Goal: Information Seeking & Learning: Check status

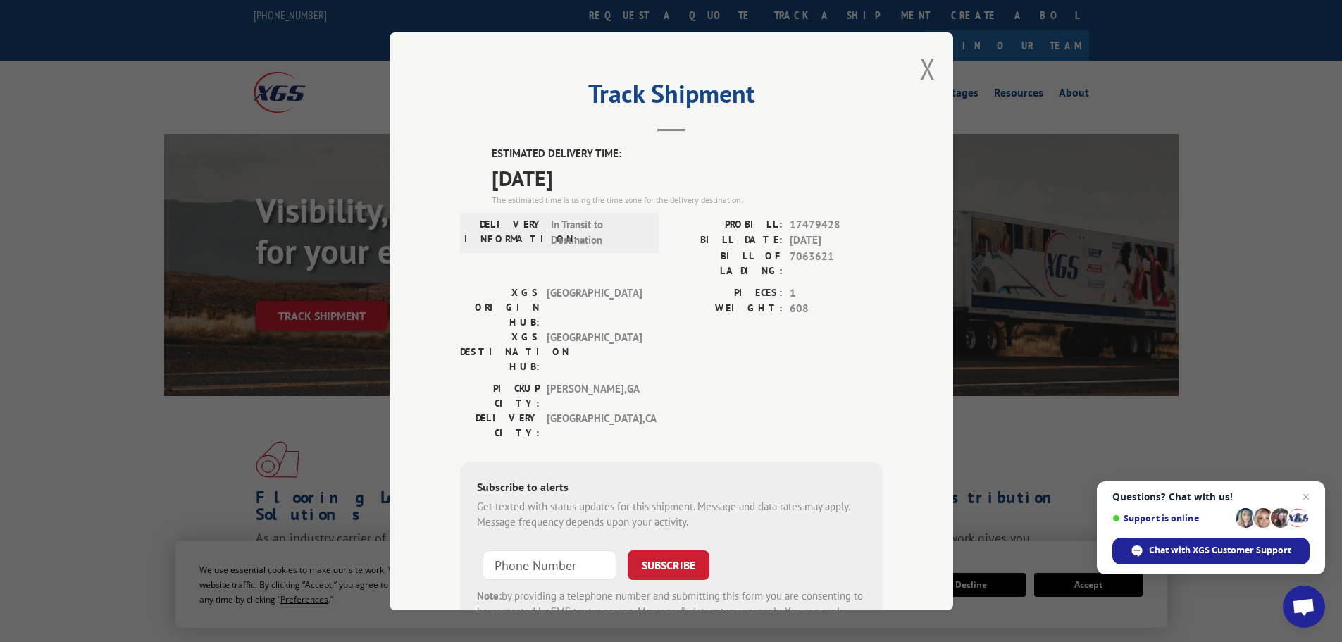
click at [255, 390] on div "Track Shipment ESTIMATED DELIVERY TIME: [DATE] The estimated time is using the …" at bounding box center [671, 321] width 1342 height 642
click at [921, 73] on button "Close modal" at bounding box center [927, 68] width 15 height 37
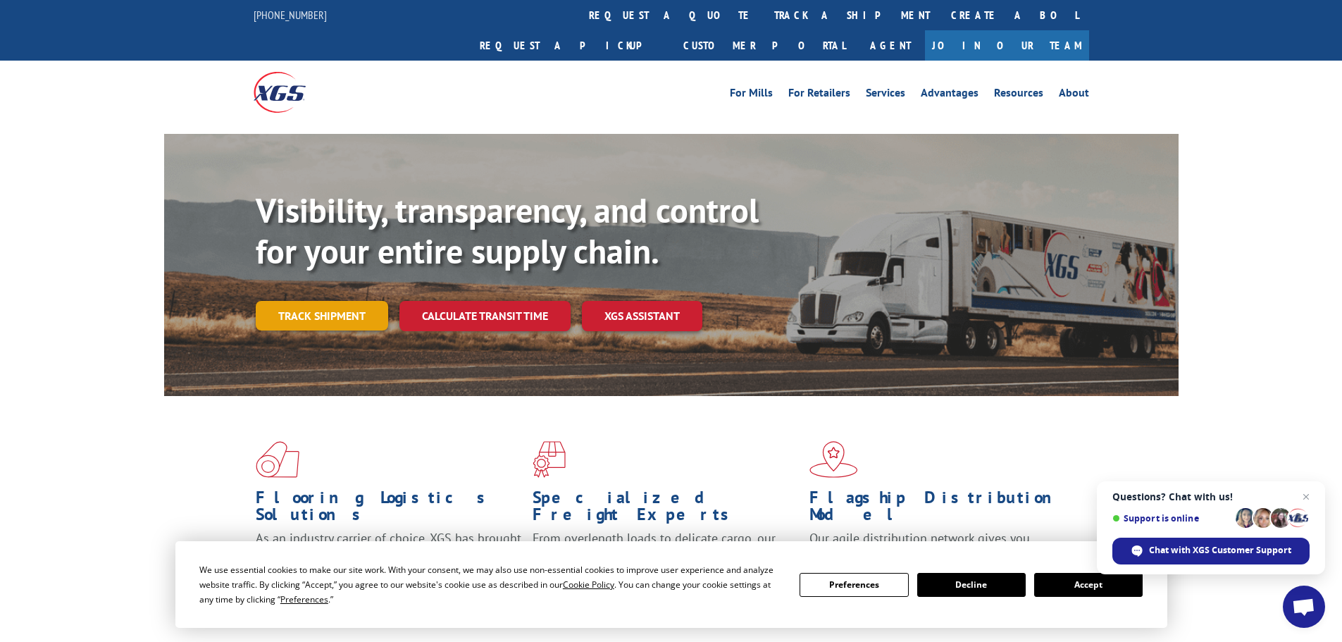
click at [318, 301] on link "Track shipment" at bounding box center [322, 316] width 132 height 30
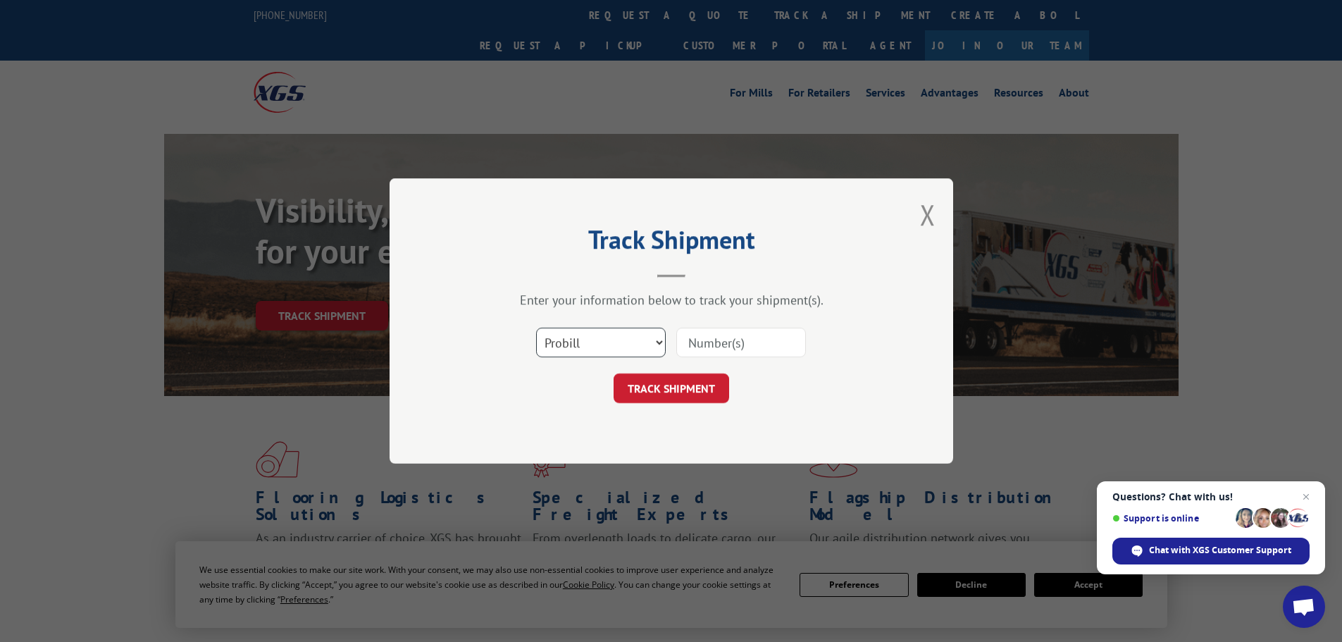
click at [657, 338] on select "Select category... Probill BOL PO" at bounding box center [601, 343] width 130 height 30
select select "bol"
click at [536, 328] on select "Select category... Probill BOL PO" at bounding box center [601, 343] width 130 height 30
click at [733, 334] on input at bounding box center [741, 343] width 130 height 30
paste input "5513798"
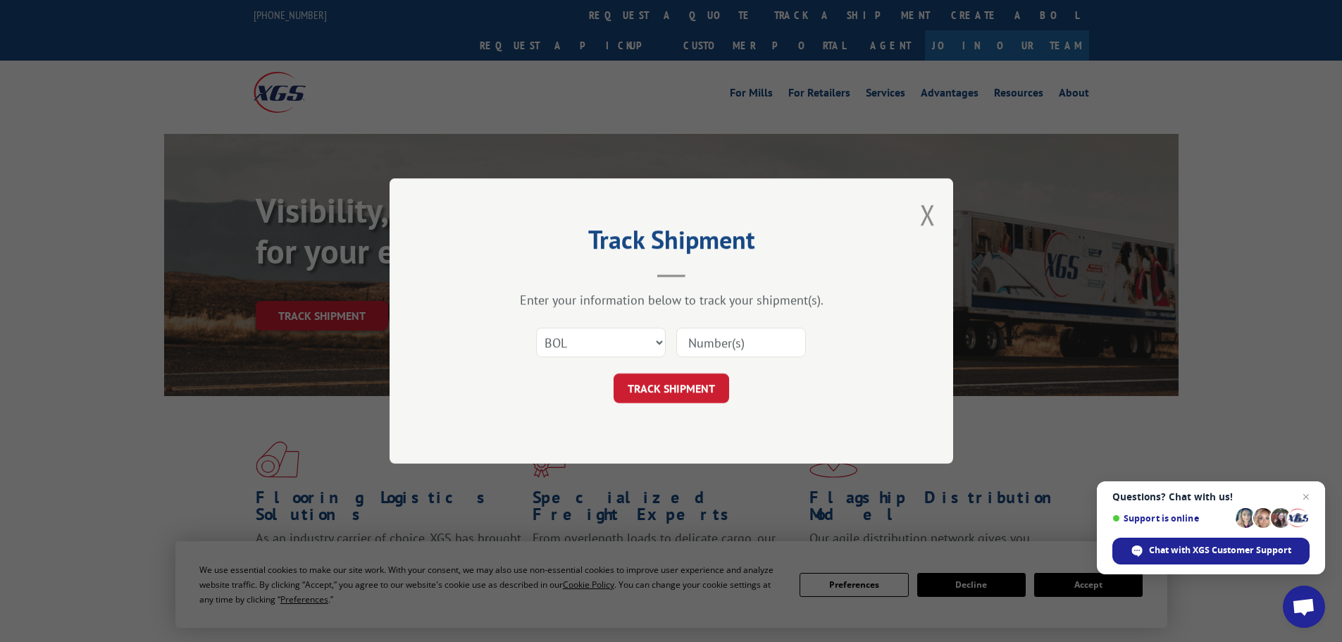
type input "5513798"
click at [686, 387] on button "TRACK SHIPMENT" at bounding box center [672, 388] width 116 height 30
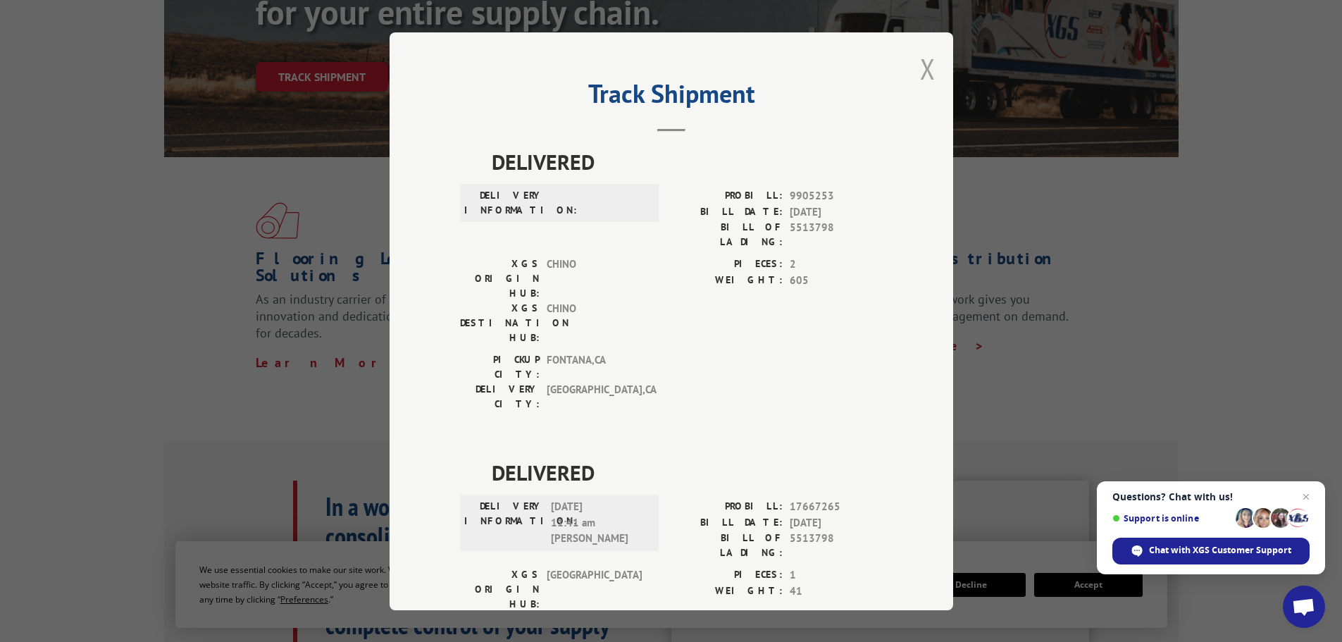
click at [920, 73] on button "Close modal" at bounding box center [927, 68] width 15 height 37
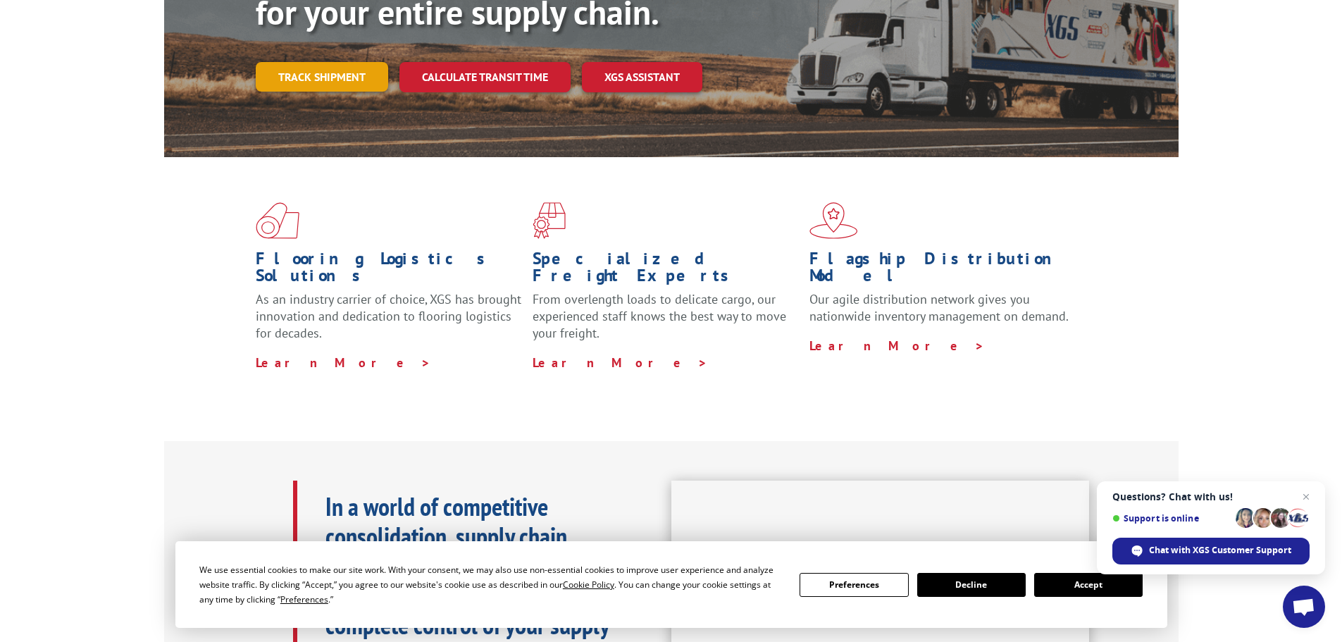
click at [330, 62] on link "Track shipment" at bounding box center [322, 77] width 132 height 30
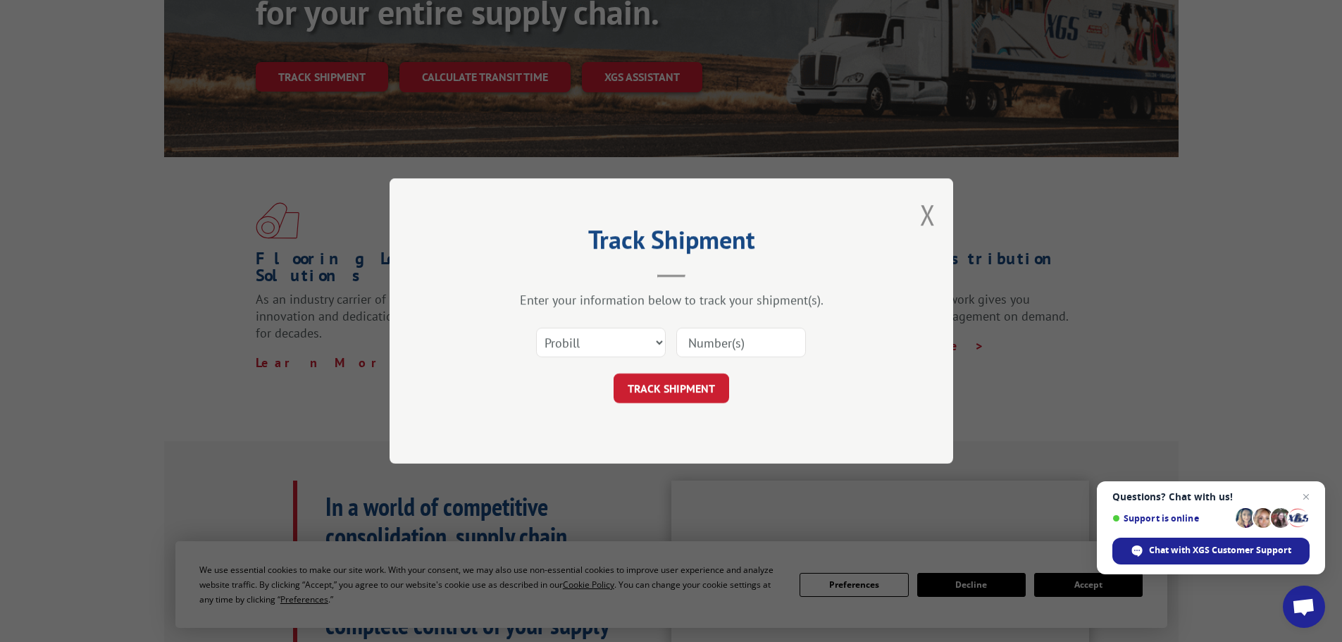
click at [743, 352] on input at bounding box center [741, 343] width 130 height 30
paste input "17479428"
type input "17479428"
click at [676, 385] on button "TRACK SHIPMENT" at bounding box center [672, 388] width 116 height 30
